Goal: Task Accomplishment & Management: Manage account settings

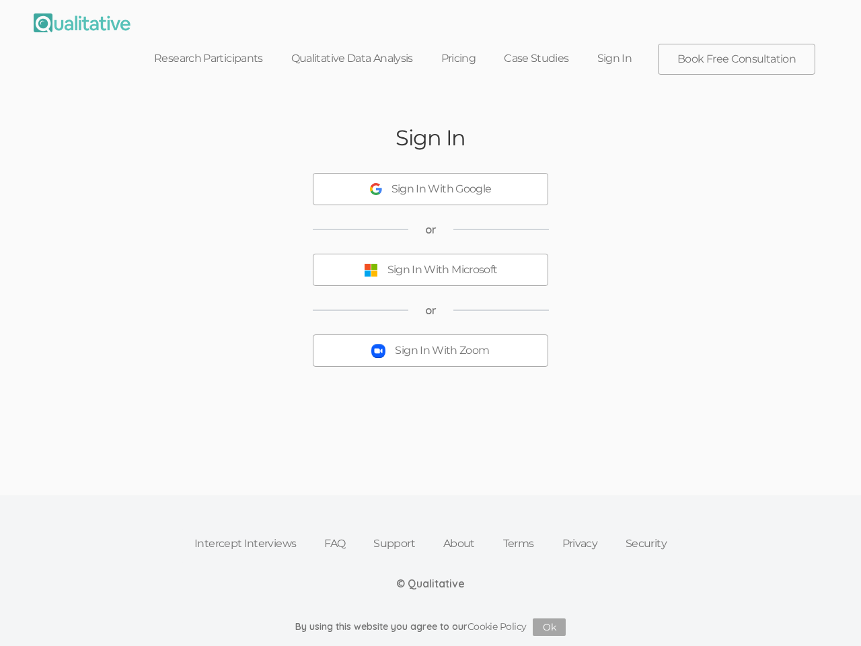
click at [430, 334] on button "Sign In With Zoom" at bounding box center [430, 350] width 235 height 32
click at [430, 182] on div "Sign In With Google" at bounding box center [441, 189] width 100 height 15
click at [430, 262] on div "Sign In With Microsoft" at bounding box center [442, 269] width 110 height 15
click at [430, 343] on div "Sign In With Zoom" at bounding box center [442, 350] width 94 height 15
click at [549, 627] on button "Ok" at bounding box center [549, 626] width 33 height 17
